Goal: Navigation & Orientation: Find specific page/section

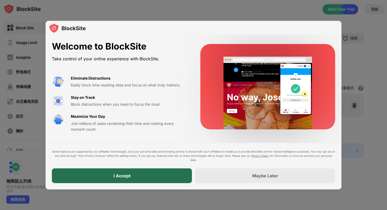
click at [154, 175] on div "I Accept" at bounding box center [122, 175] width 140 height 15
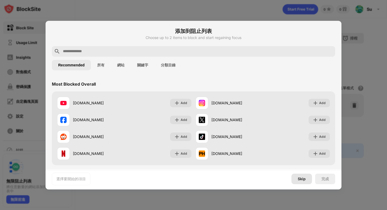
click at [299, 177] on div "Skip" at bounding box center [302, 179] width 8 height 4
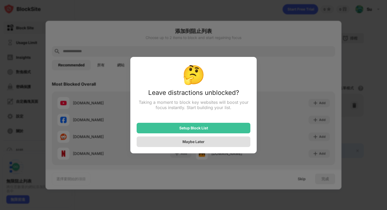
click at [217, 140] on div "Maybe Later" at bounding box center [194, 141] width 114 height 11
